Goal: Task Accomplishment & Management: Use online tool/utility

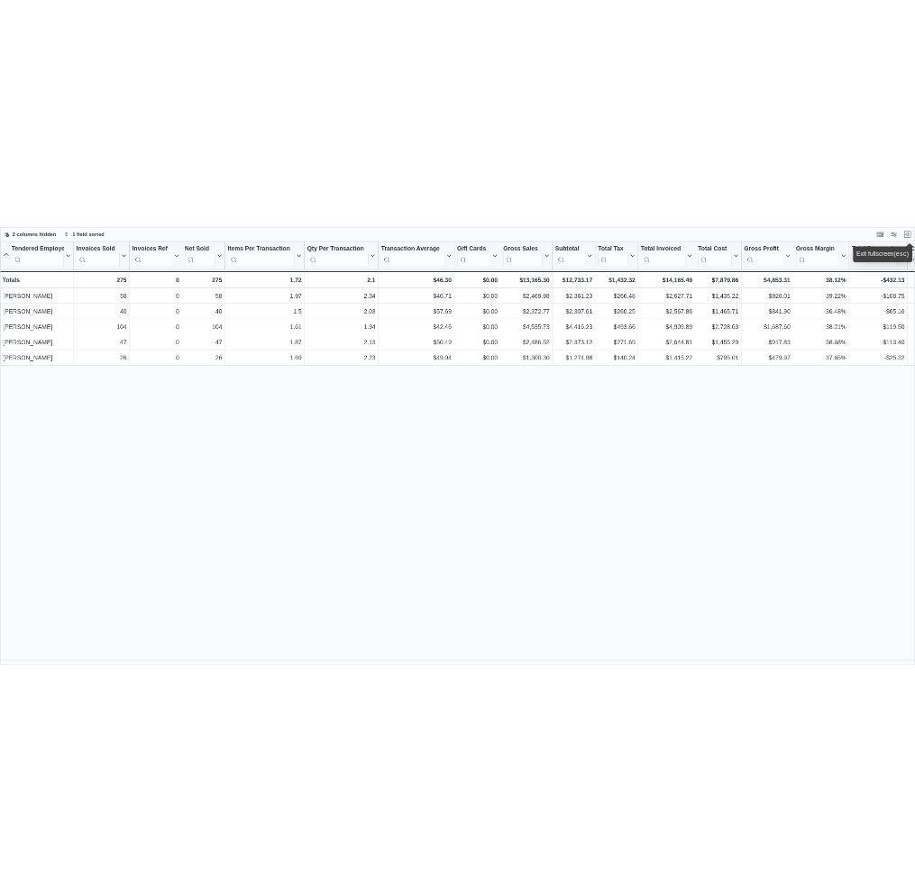
scroll to position [1258, 0]
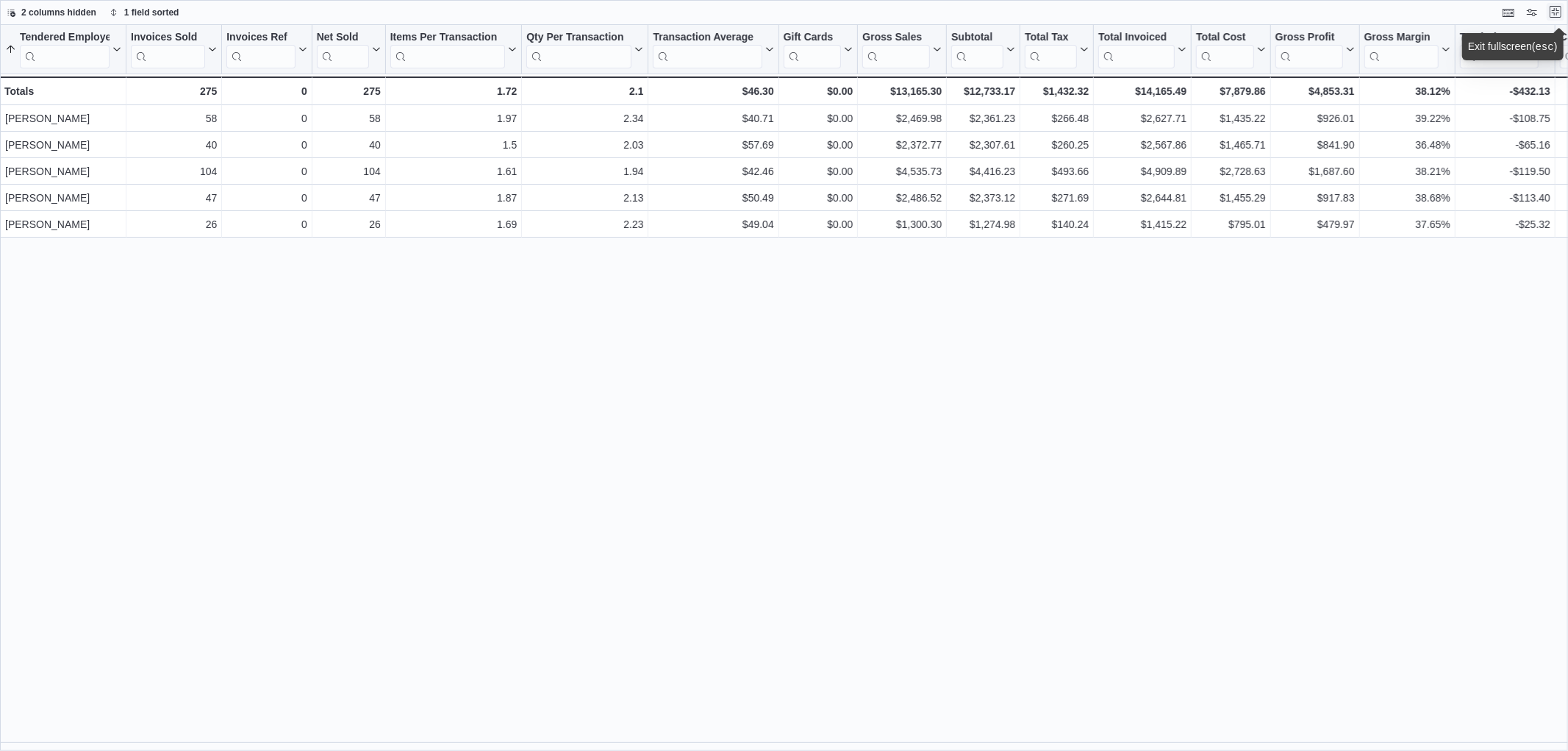
click at [1557, 19] on button "Exit fullscreen" at bounding box center [1556, 12] width 18 height 18
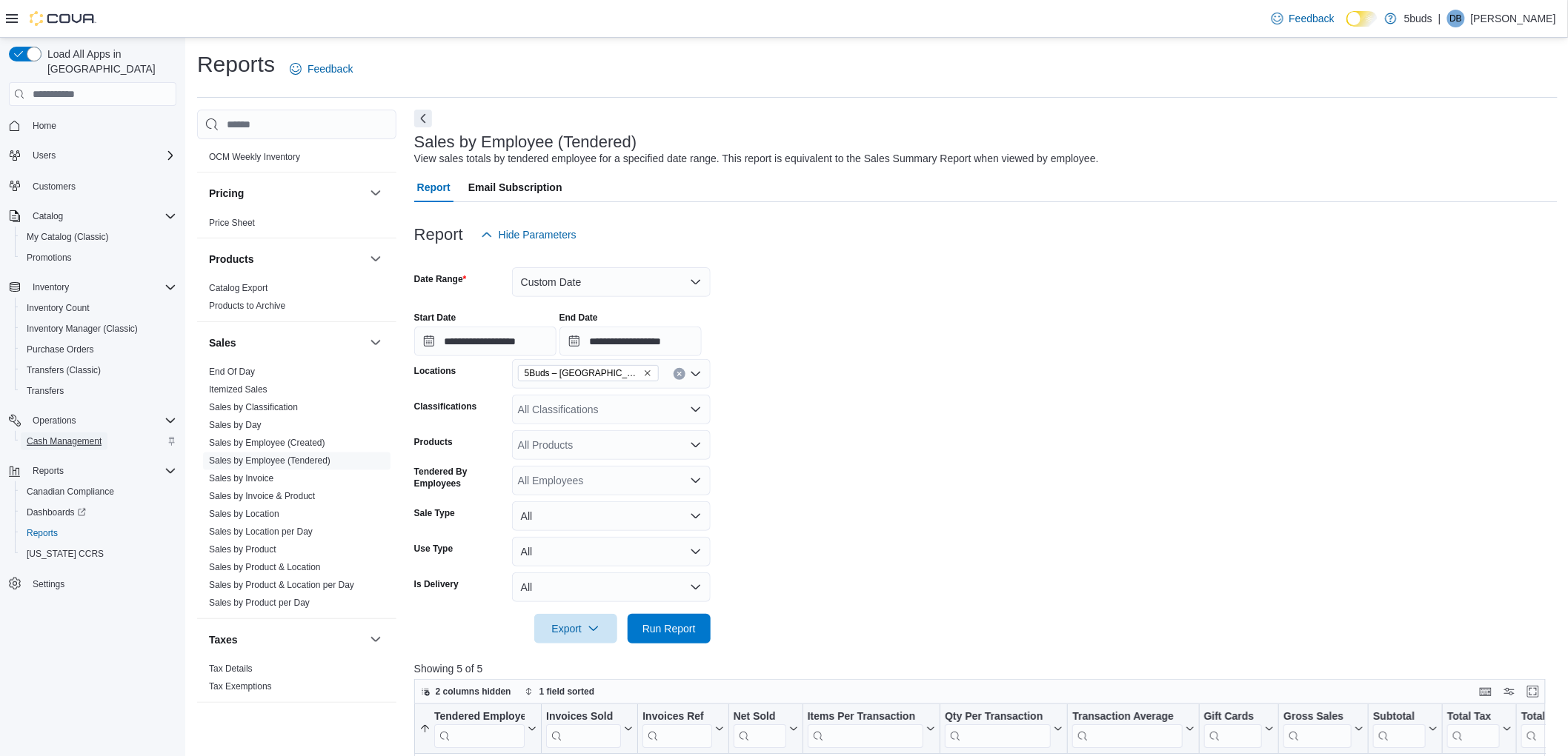
click at [62, 436] on span "Cash Management" at bounding box center [63, 441] width 75 height 12
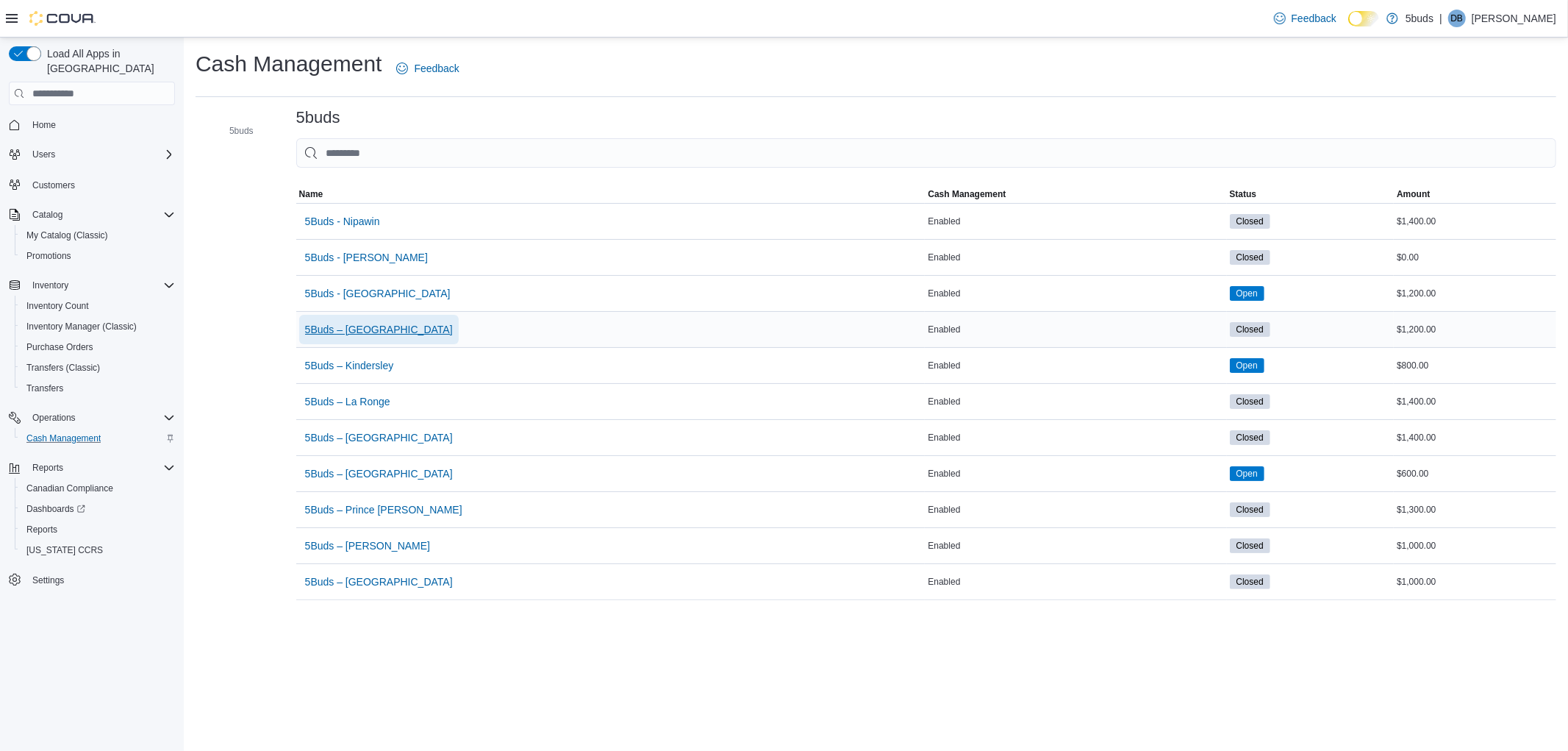
click at [371, 328] on span "5Buds – [GEOGRAPHIC_DATA]" at bounding box center [379, 330] width 148 height 15
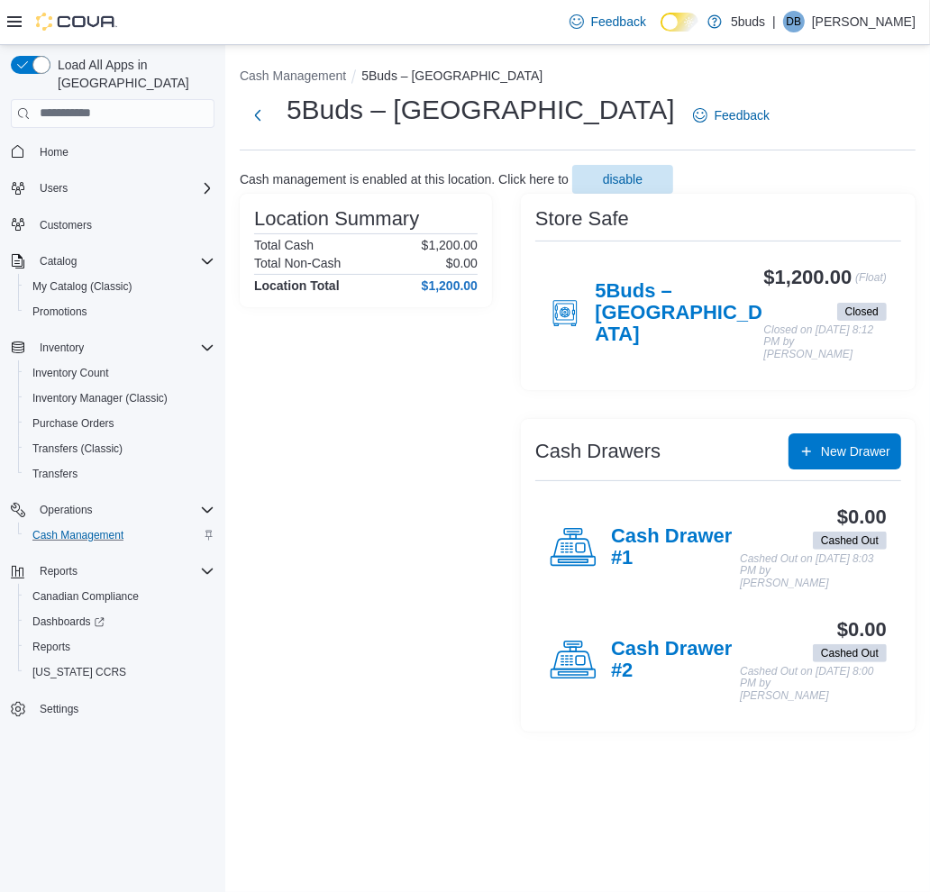
click at [655, 311] on h4 "5Buds – [GEOGRAPHIC_DATA]" at bounding box center [679, 313] width 169 height 67
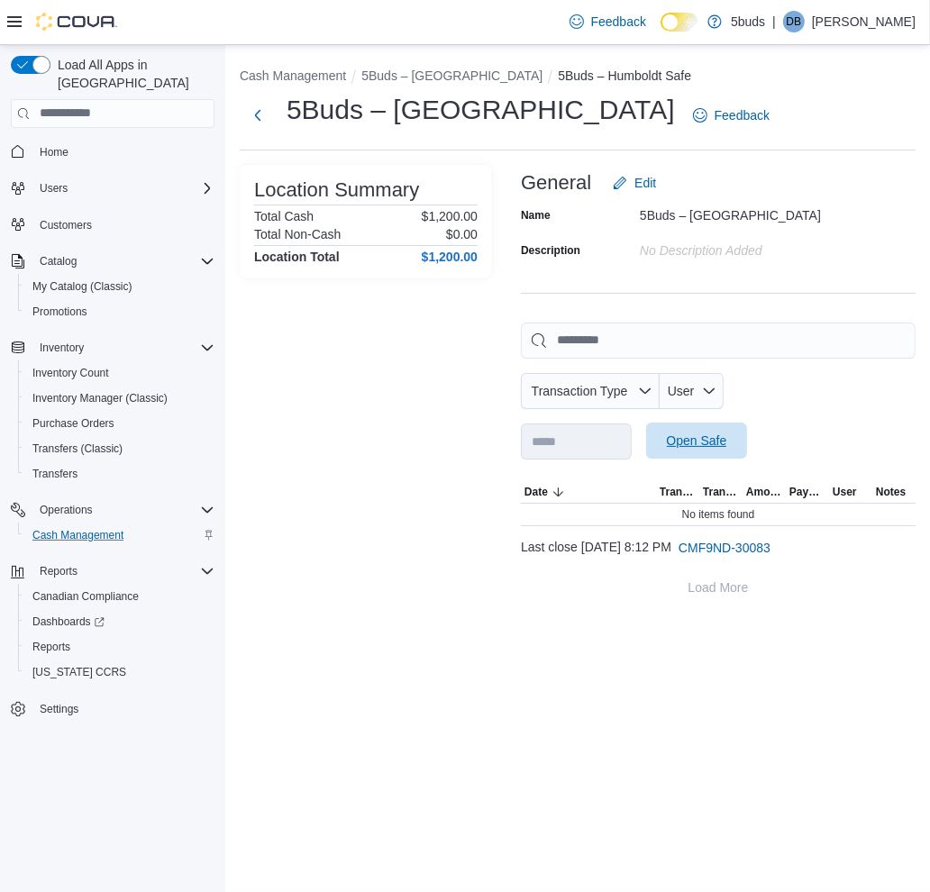
click at [727, 442] on span "Open Safe" at bounding box center [697, 441] width 60 height 18
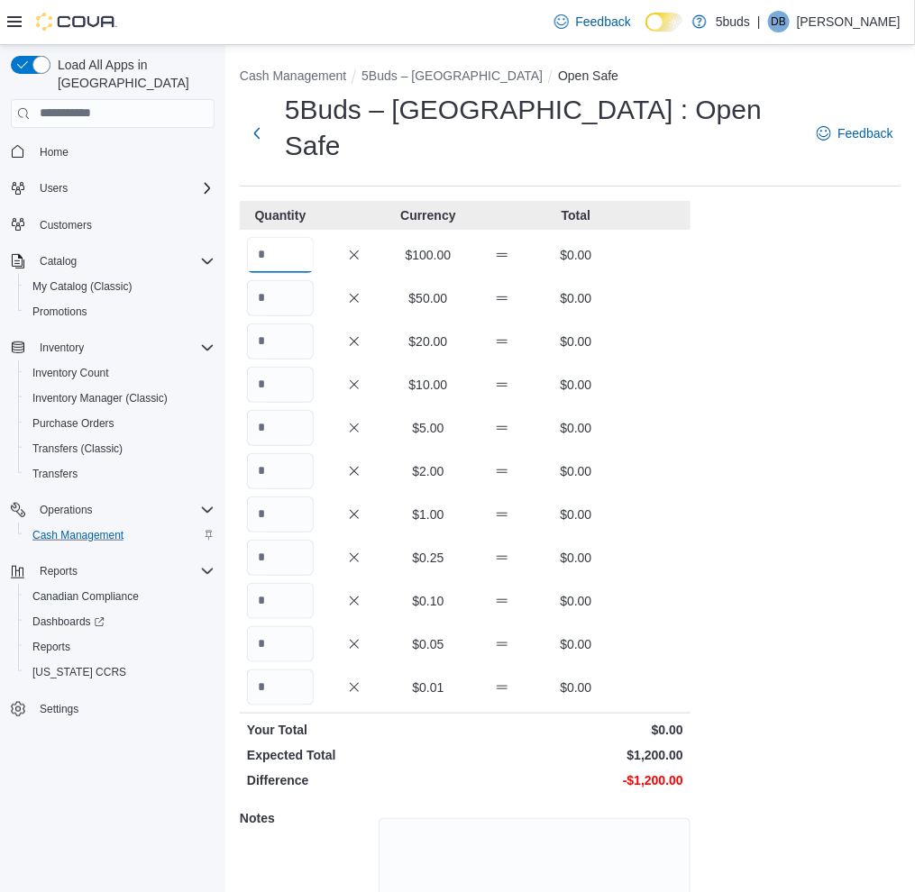
click at [294, 237] on input "Quantity" at bounding box center [280, 255] width 67 height 36
type input "*"
type input "**"
type input "*"
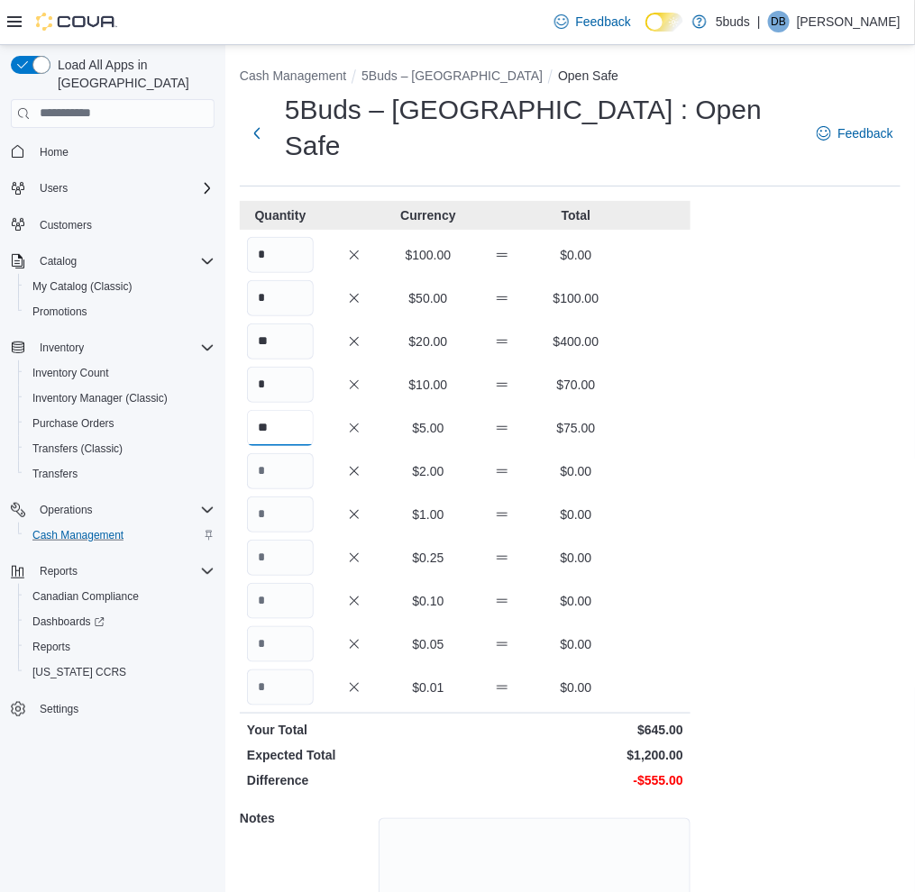
type input "**"
type input "***"
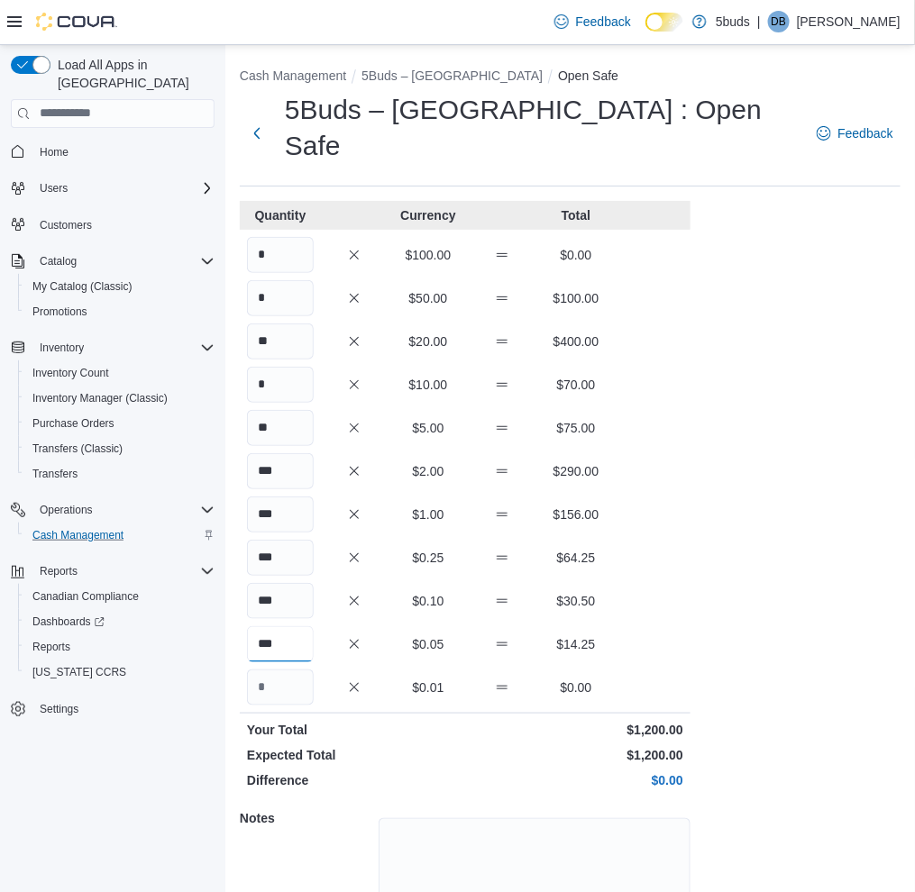
scroll to position [93, 0]
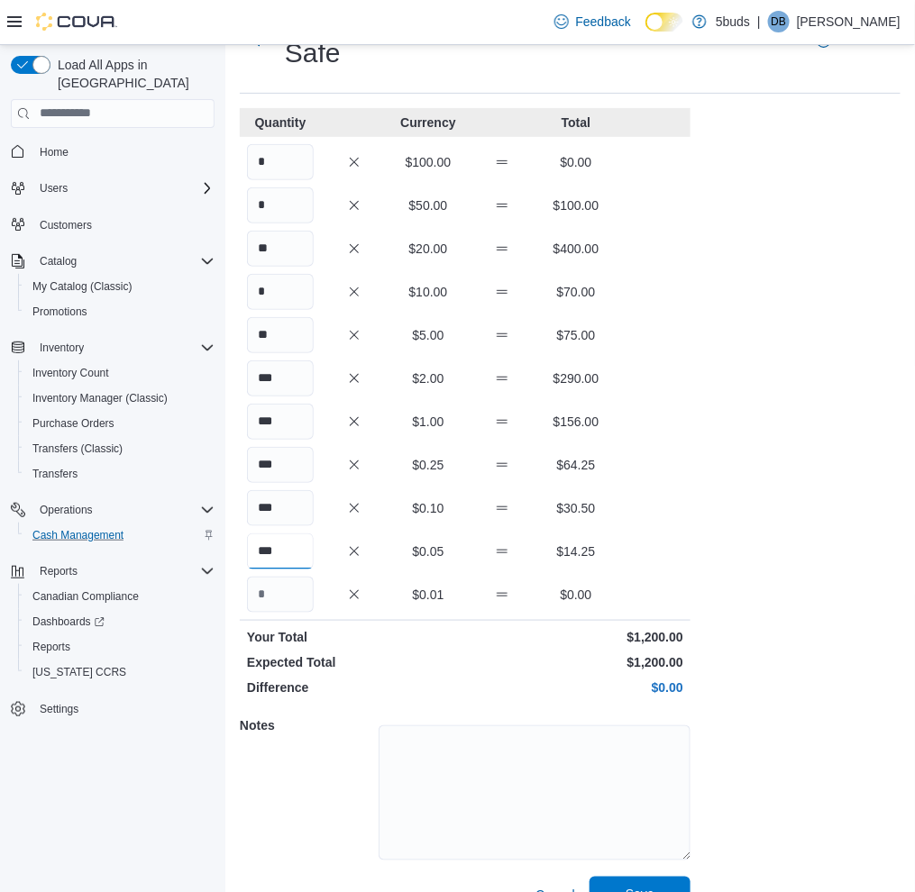
type input "***"
click at [658, 877] on span "Save" at bounding box center [639, 895] width 79 height 36
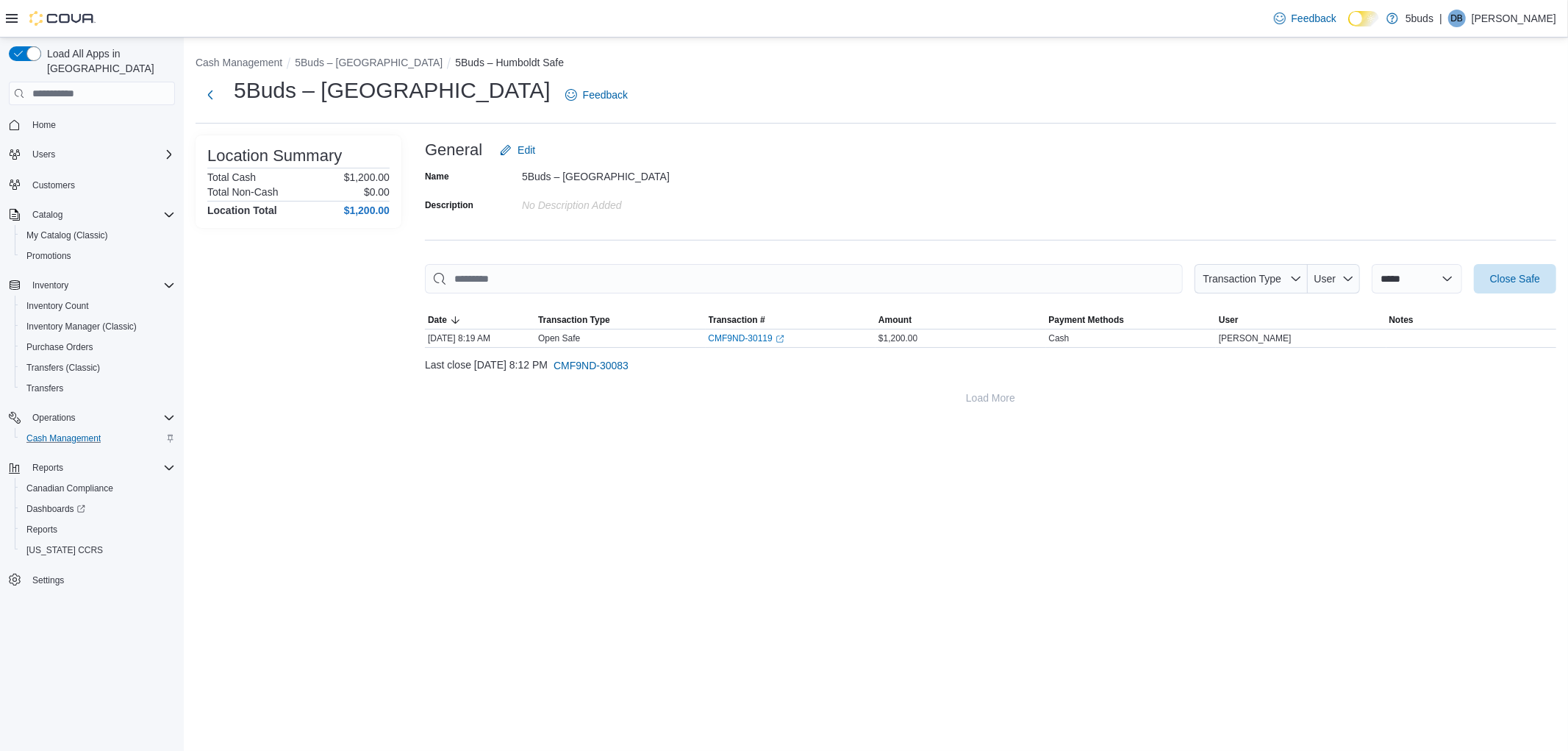
click at [1357, 443] on div "**********" at bounding box center [875, 394] width 1384 height 713
click at [41, 524] on span "Reports" at bounding box center [42, 530] width 31 height 11
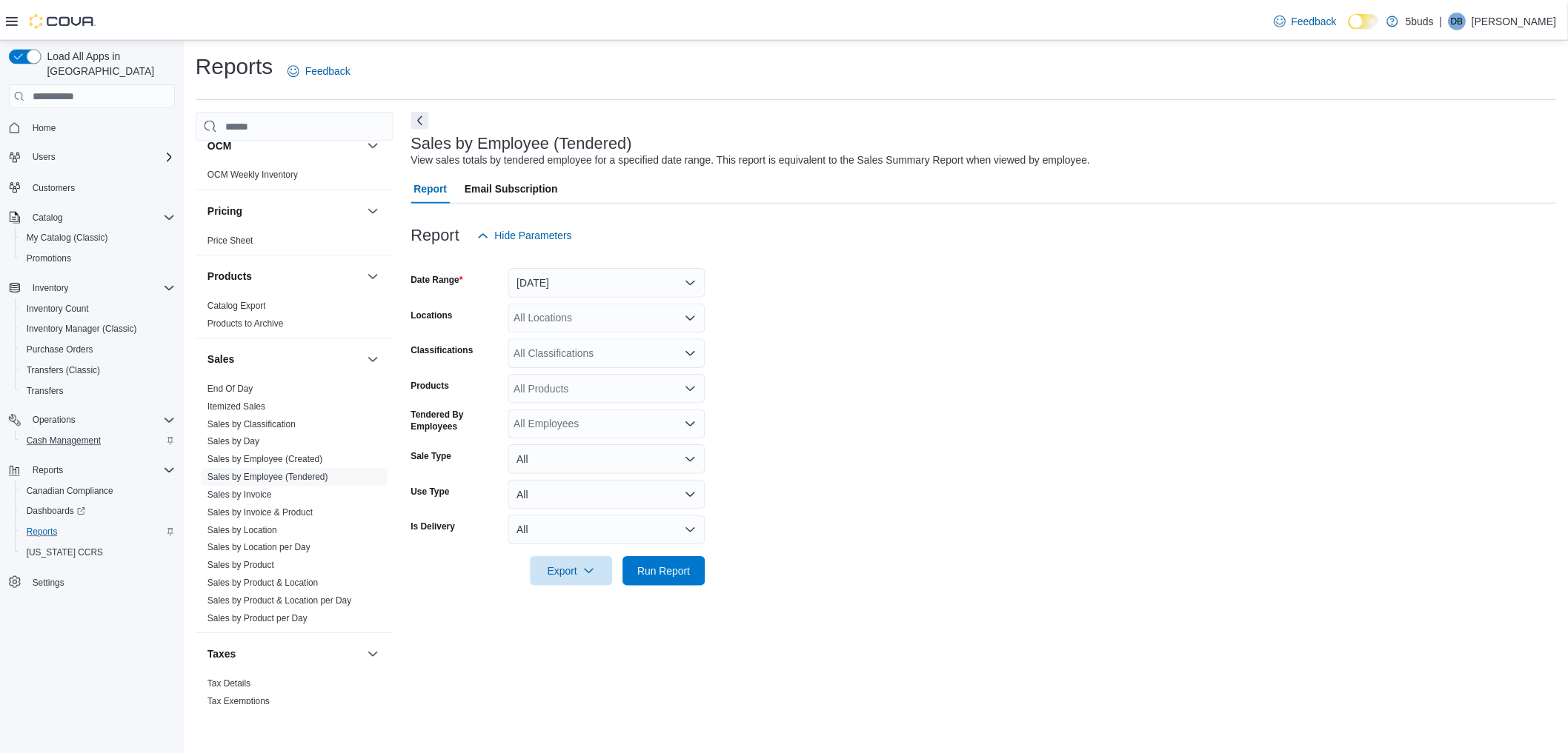
scroll to position [1034, 0]
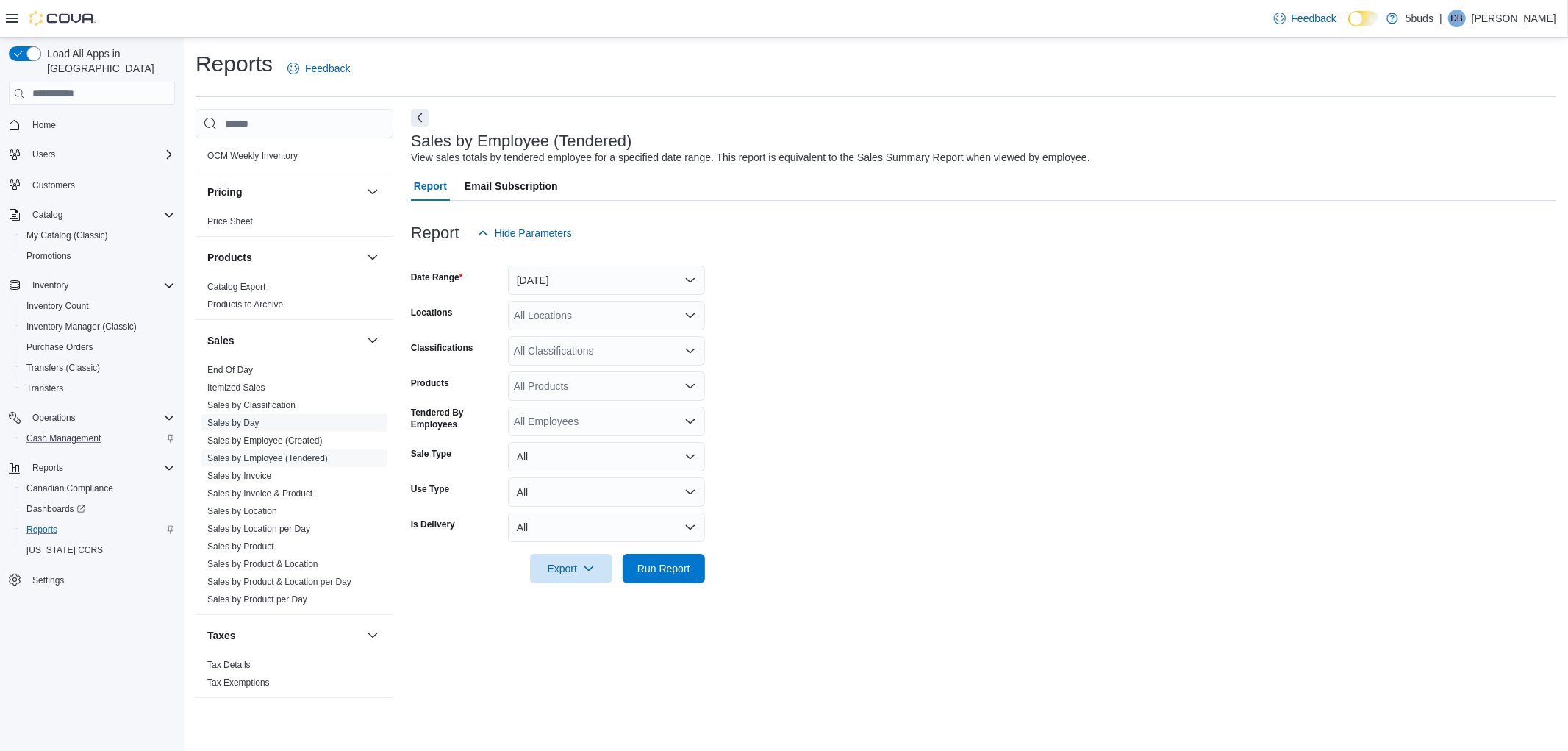
click at [246, 418] on link "Sales by Day" at bounding box center [233, 423] width 52 height 11
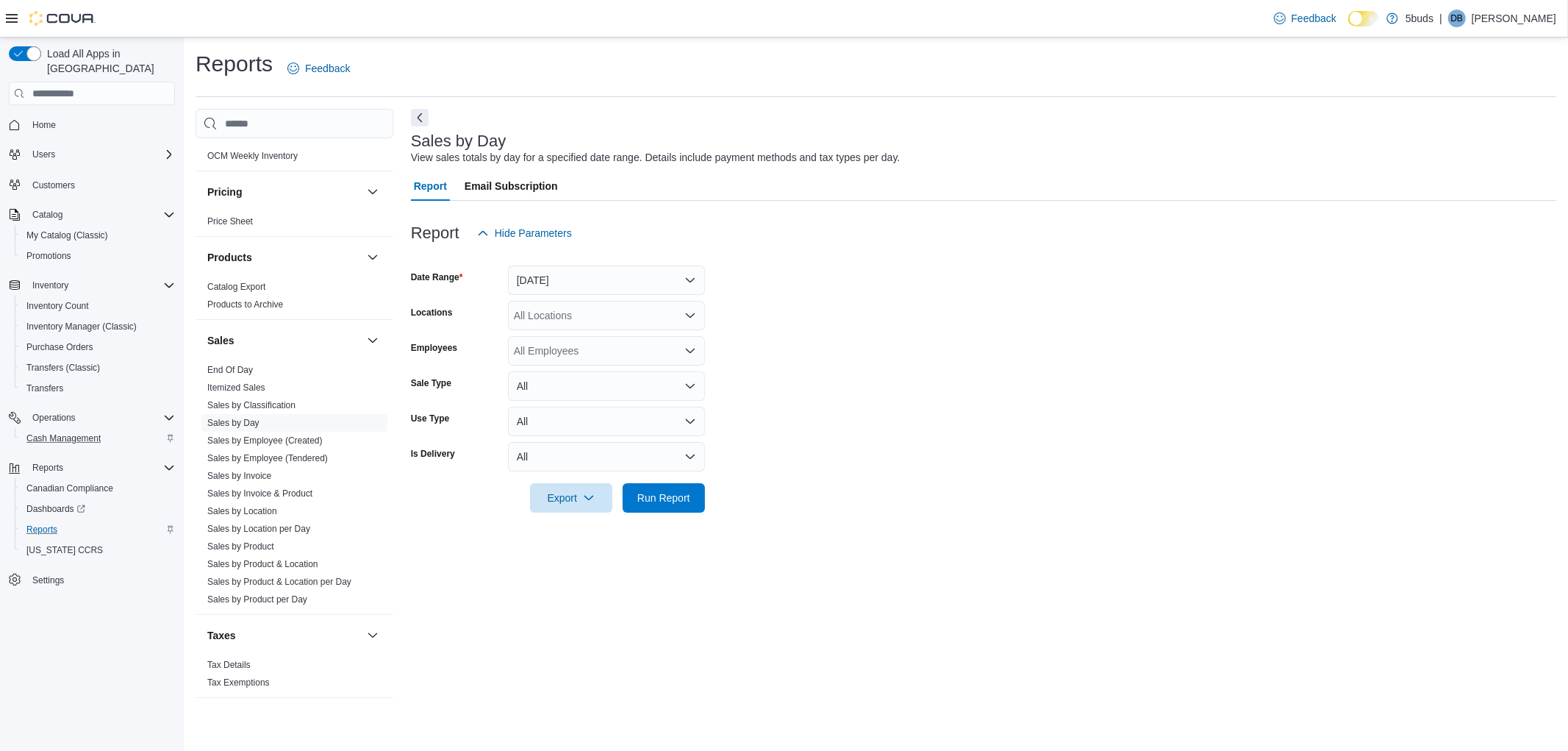
click at [600, 315] on div "All Locations" at bounding box center [606, 316] width 197 height 29
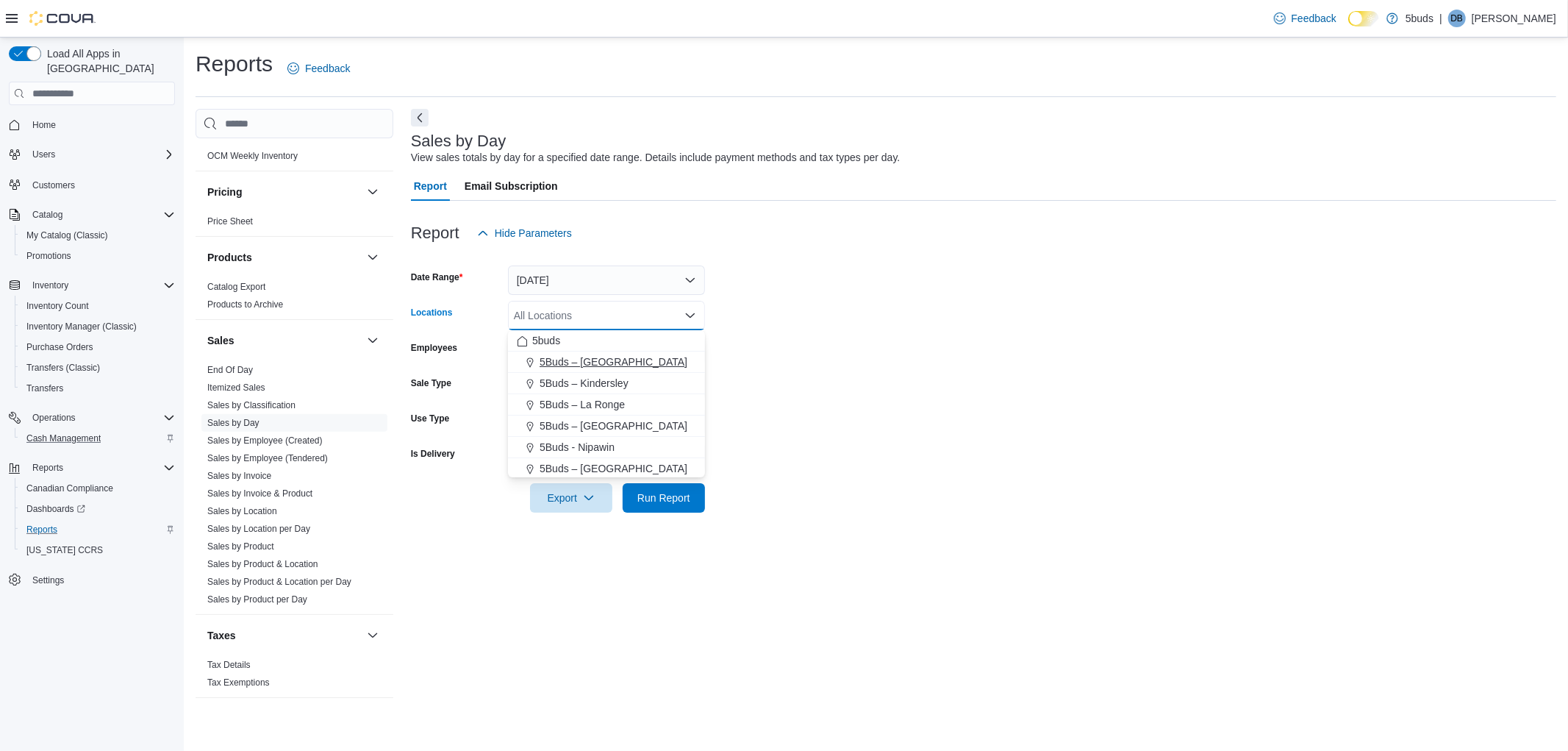
click at [589, 354] on span "5Buds – [GEOGRAPHIC_DATA]" at bounding box center [613, 362] width 148 height 15
drag, startPoint x: 896, startPoint y: 352, endPoint x: 828, endPoint y: 447, distance: 116.8
click at [897, 352] on form "Date Range [DATE] Locations 5Buds – [GEOGRAPHIC_DATA] Combo box. Selected. 5Bud…" at bounding box center [984, 380] width 1145 height 264
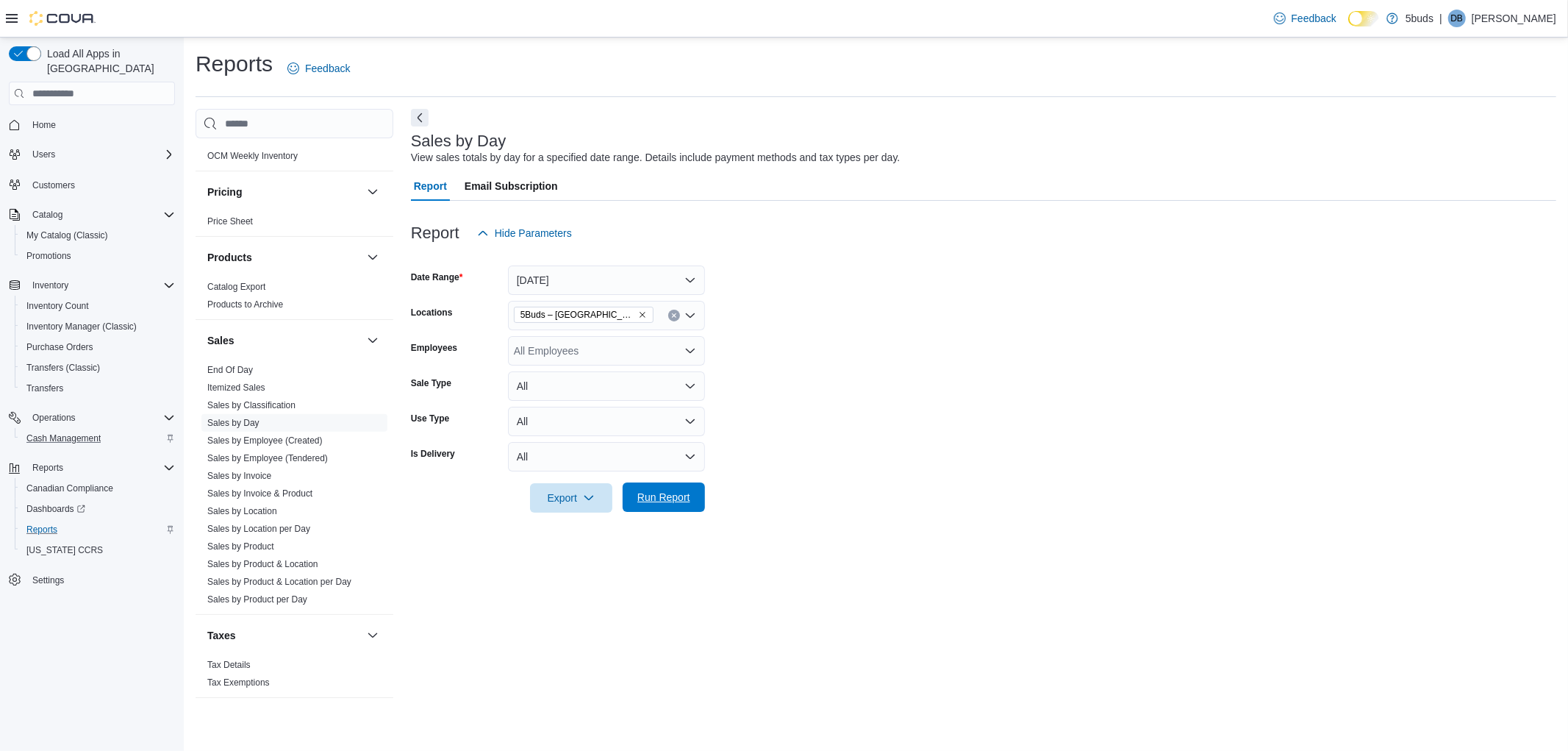
click at [680, 502] on span "Run Report" at bounding box center [663, 497] width 53 height 15
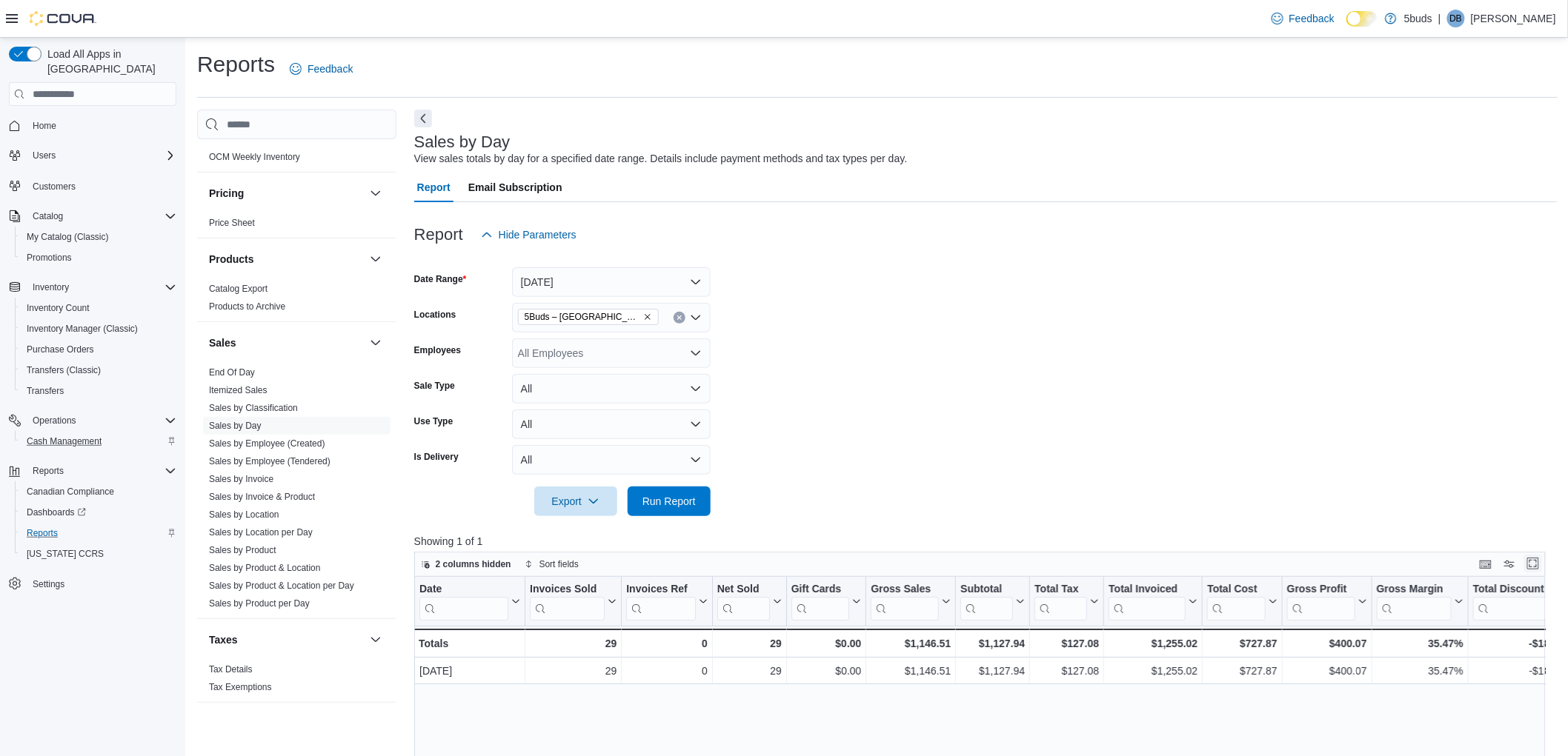
click at [1542, 560] on button "Enter fullscreen" at bounding box center [1533, 564] width 18 height 18
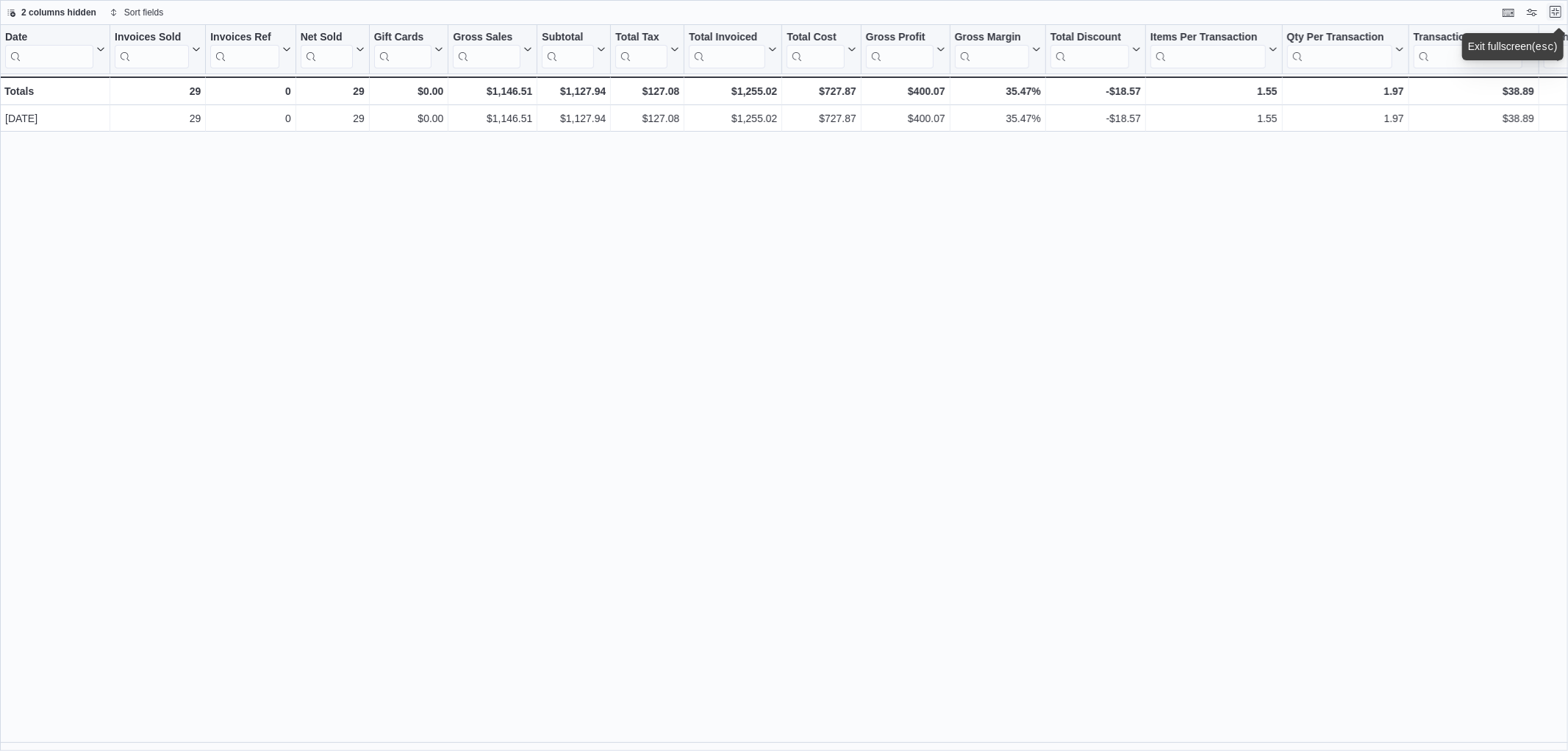
click at [1560, 8] on button "Exit fullscreen" at bounding box center [1556, 12] width 18 height 18
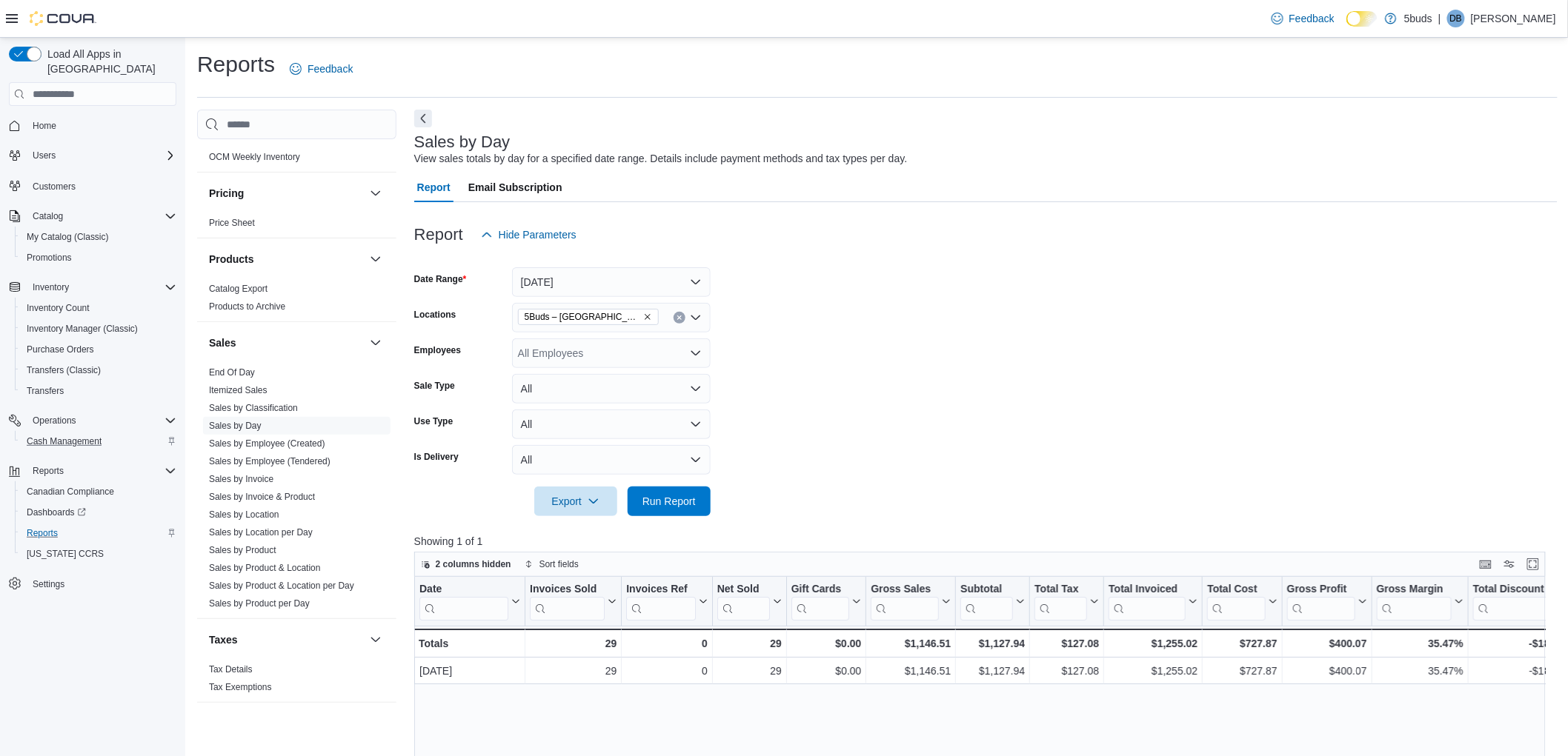
click at [1075, 67] on div "Reports Feedback" at bounding box center [877, 68] width 1360 height 39
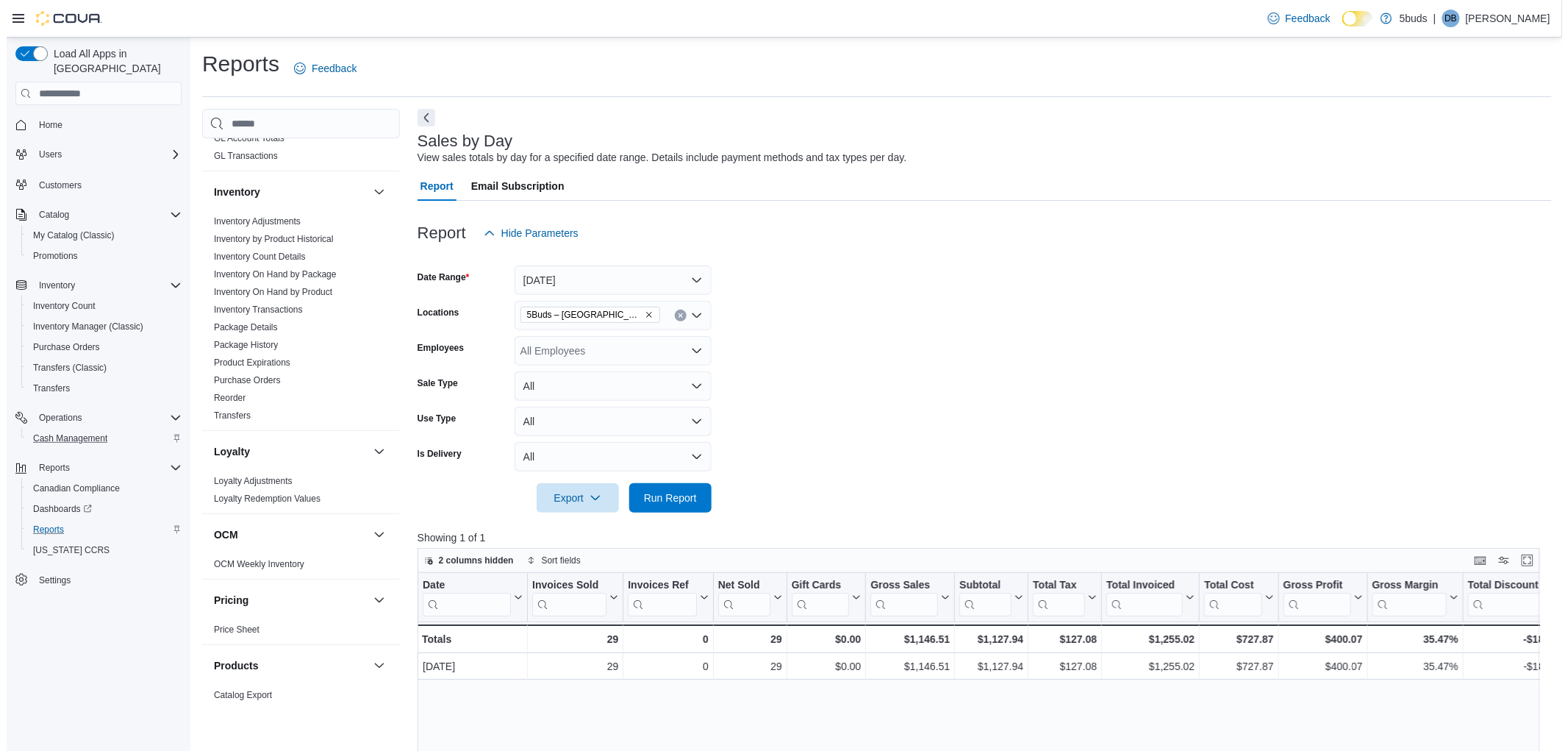
scroll to position [537, 0]
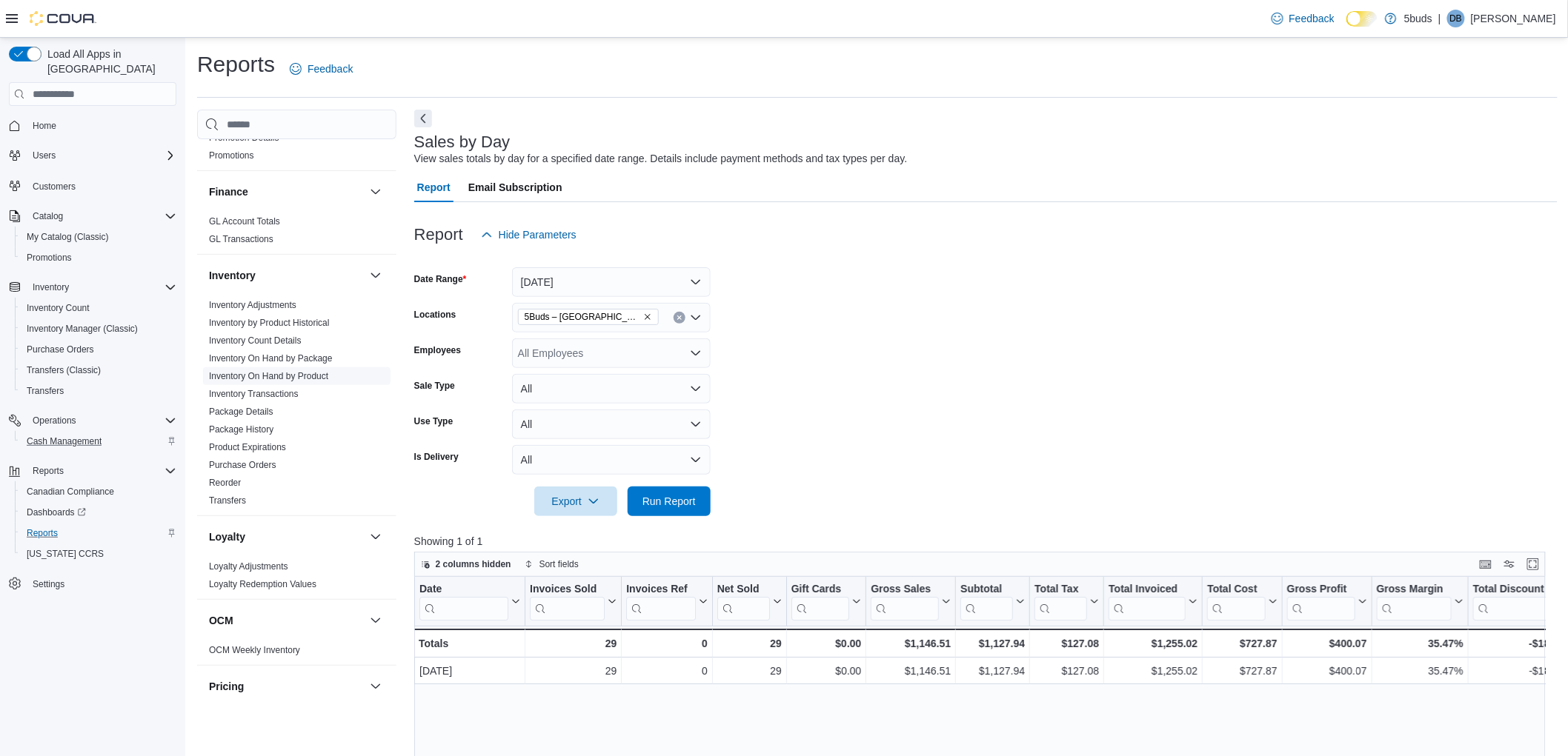
click at [276, 371] on link "Inventory On Hand by Product" at bounding box center [268, 376] width 119 height 11
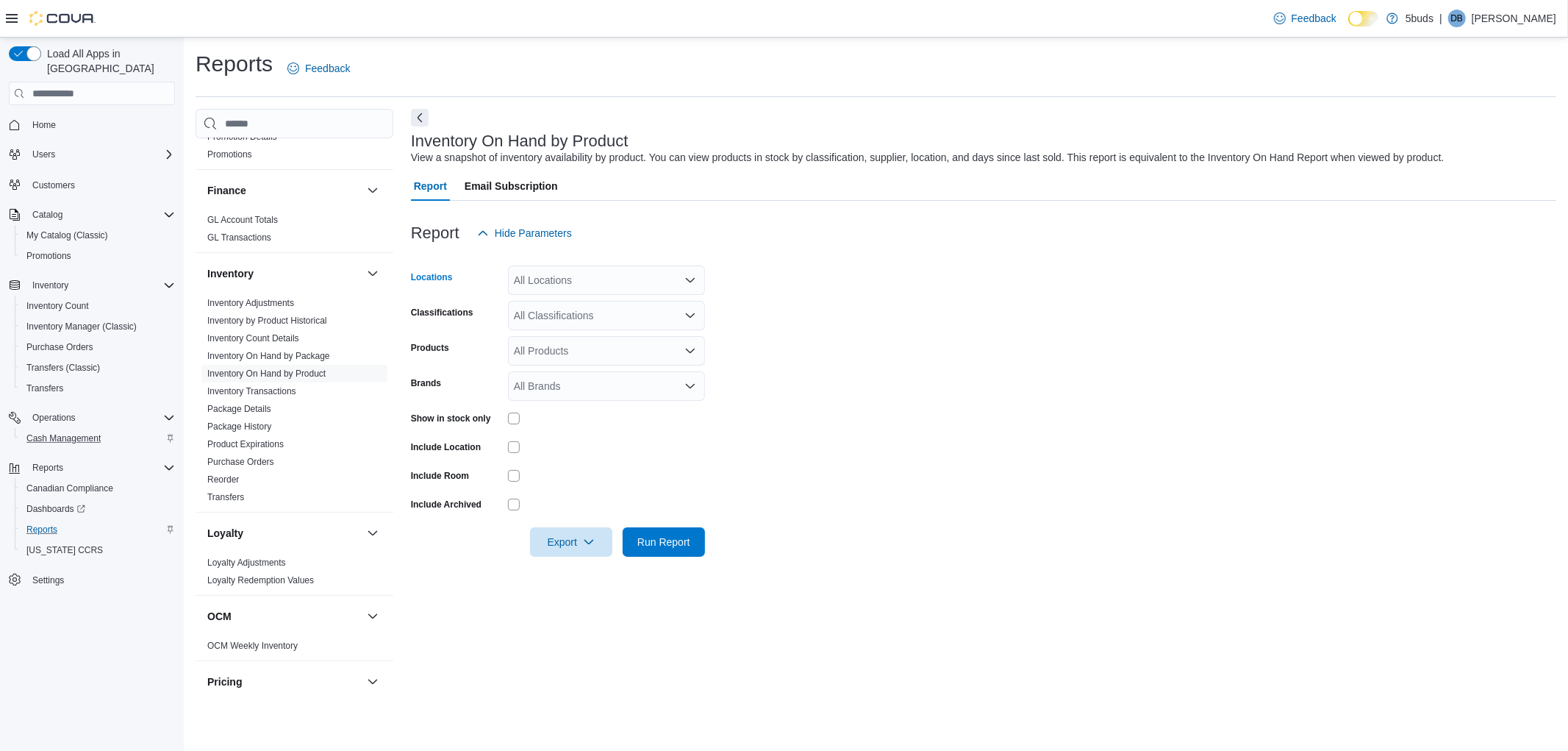
click at [600, 275] on div "All Locations" at bounding box center [606, 280] width 197 height 29
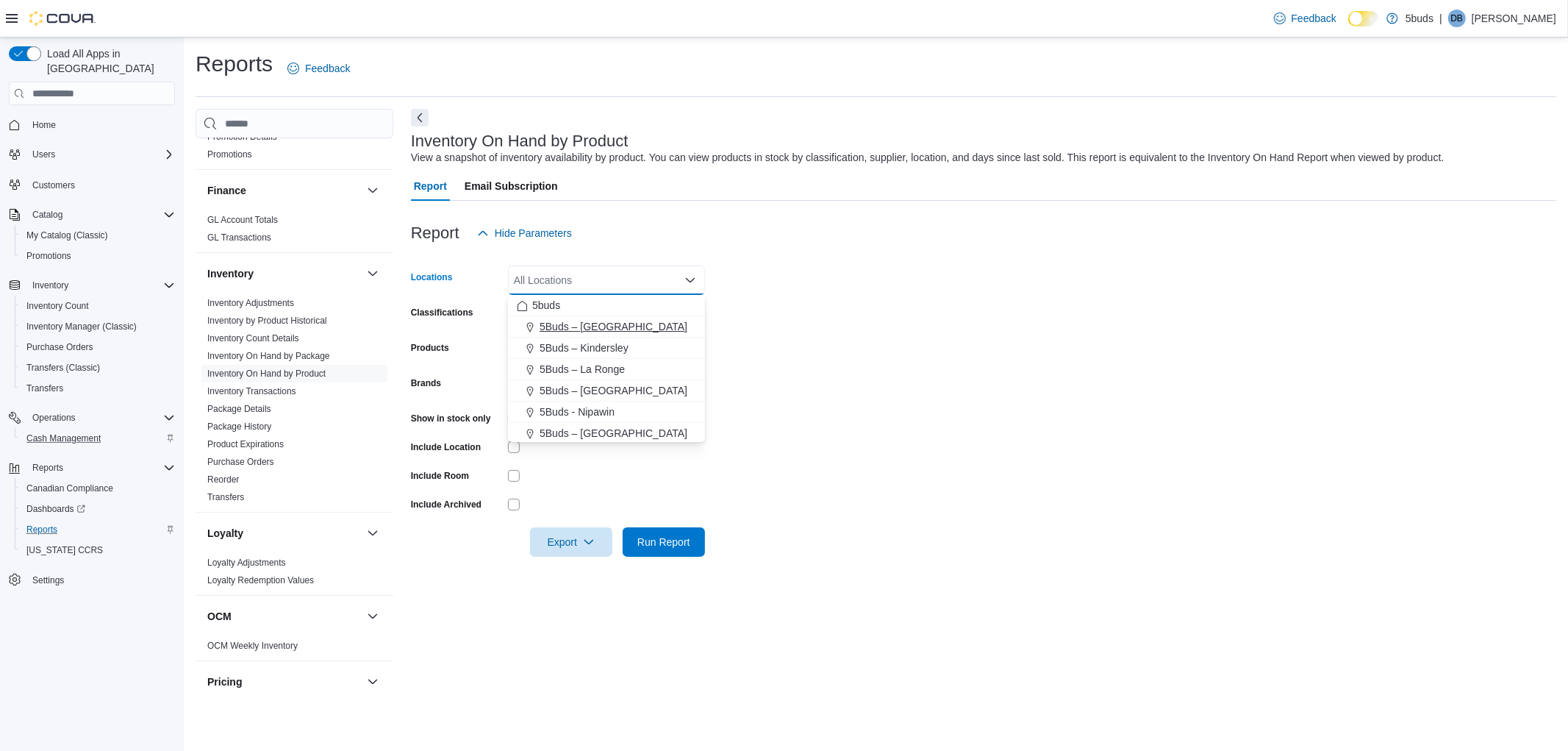
click at [578, 326] on span "5Buds – [GEOGRAPHIC_DATA]" at bounding box center [613, 327] width 148 height 15
click at [955, 313] on form "Locations 5Buds – [GEOGRAPHIC_DATA] Combo box. Selected. 5Buds – [GEOGRAPHIC_DA…" at bounding box center [984, 402] width 1145 height 309
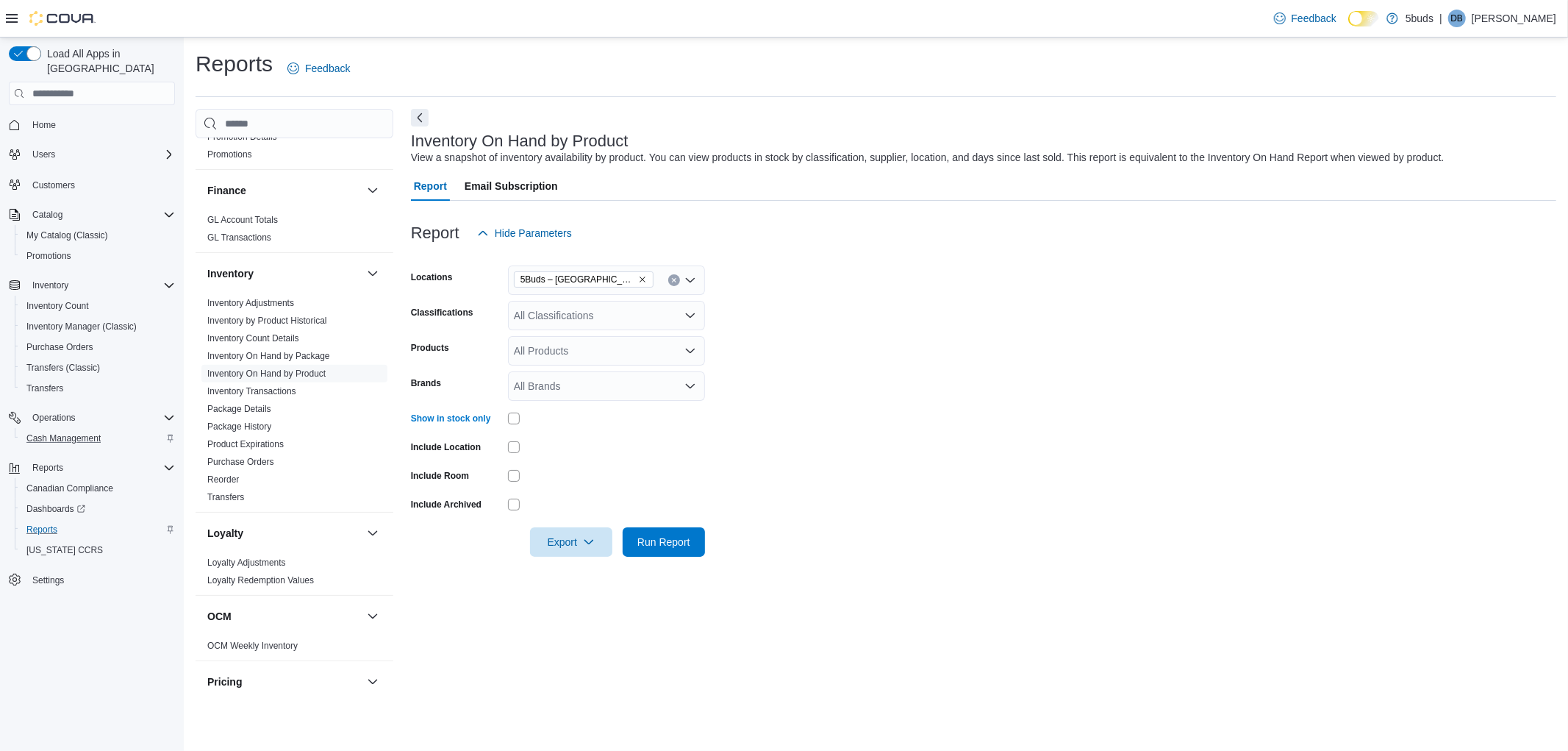
click at [562, 316] on div "All Classifications" at bounding box center [606, 316] width 197 height 29
click at [553, 361] on span "CANNABIS" at bounding box center [565, 362] width 53 height 15
click at [872, 354] on form "Locations 5Buds – [GEOGRAPHIC_DATA] Classifications CANNABIS Combo box. Selecte…" at bounding box center [984, 402] width 1145 height 309
click at [555, 544] on span "Export" at bounding box center [571, 541] width 64 height 29
click at [598, 571] on span "Export to Excel" at bounding box center [573, 571] width 66 height 11
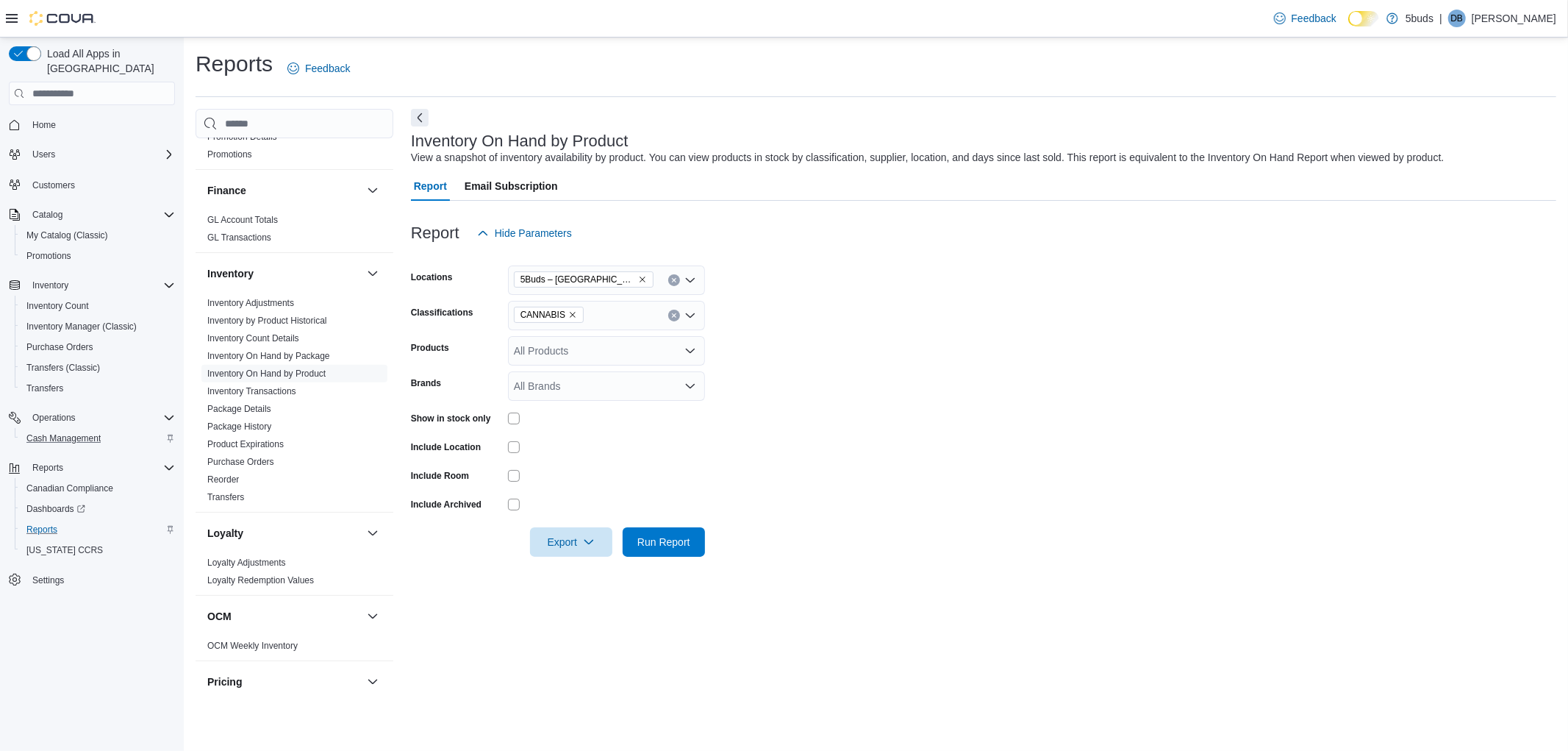
click at [1369, 300] on form "Locations 5Buds – Humboldt Classifications CANNABIS Products All Products Brand…" at bounding box center [984, 402] width 1145 height 309
